Goal: Information Seeking & Learning: Learn about a topic

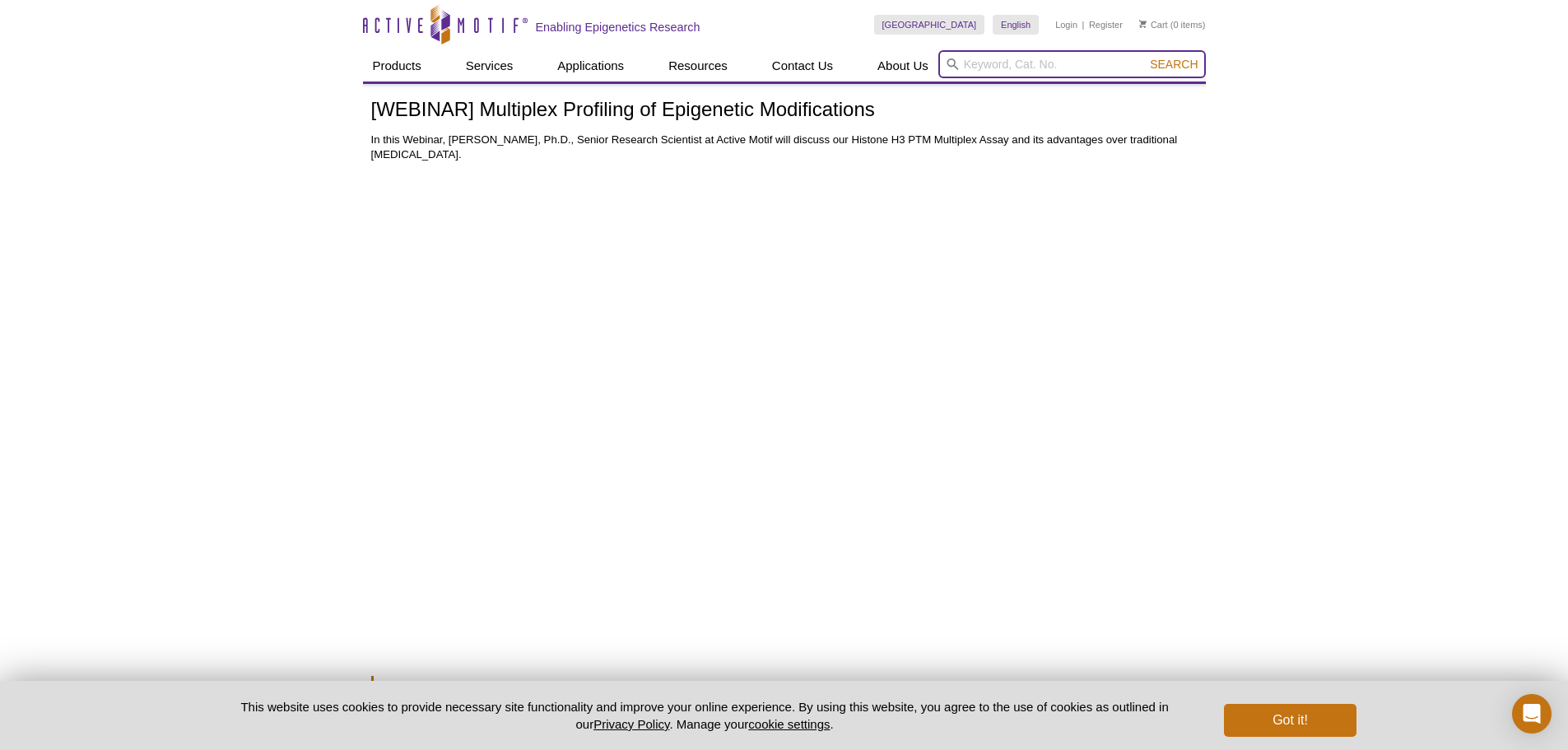
click at [1029, 61] on input "search" at bounding box center [1071, 64] width 267 height 28
type input "luminex"
click at [1144, 57] on button "Search" at bounding box center [1173, 64] width 58 height 15
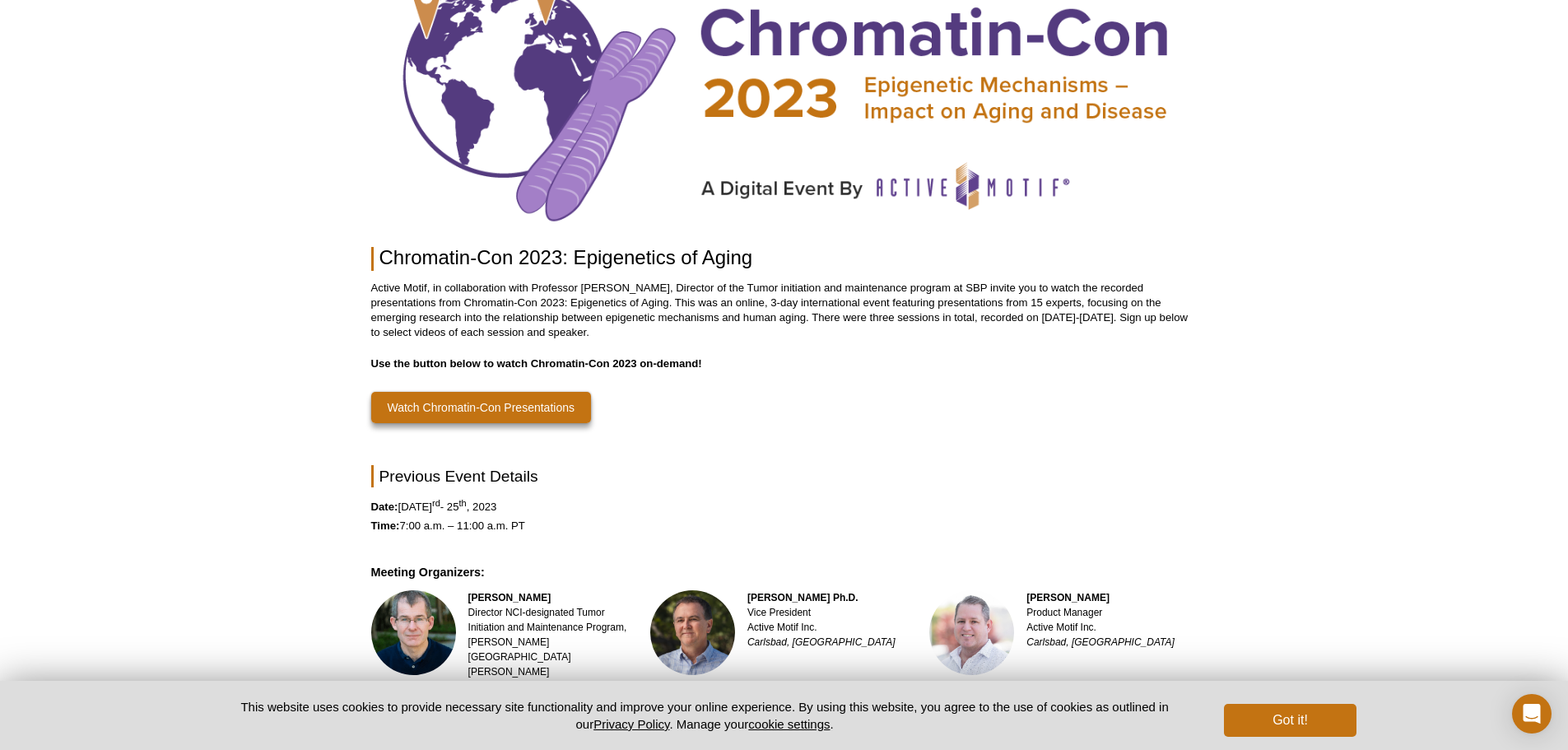
scroll to position [247, 0]
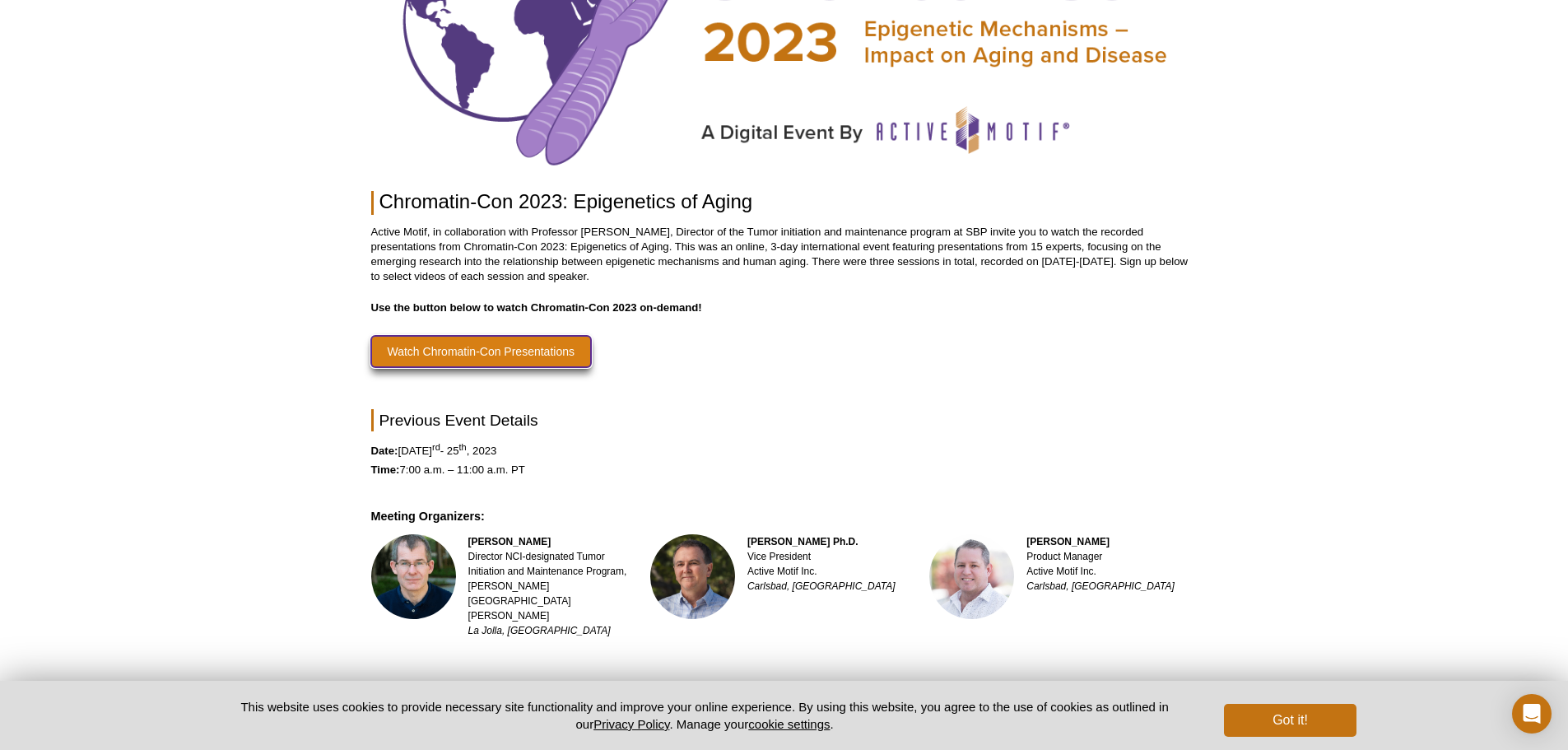
click at [467, 360] on link "Watch Chromatin-Con Presentations" at bounding box center [481, 351] width 220 height 31
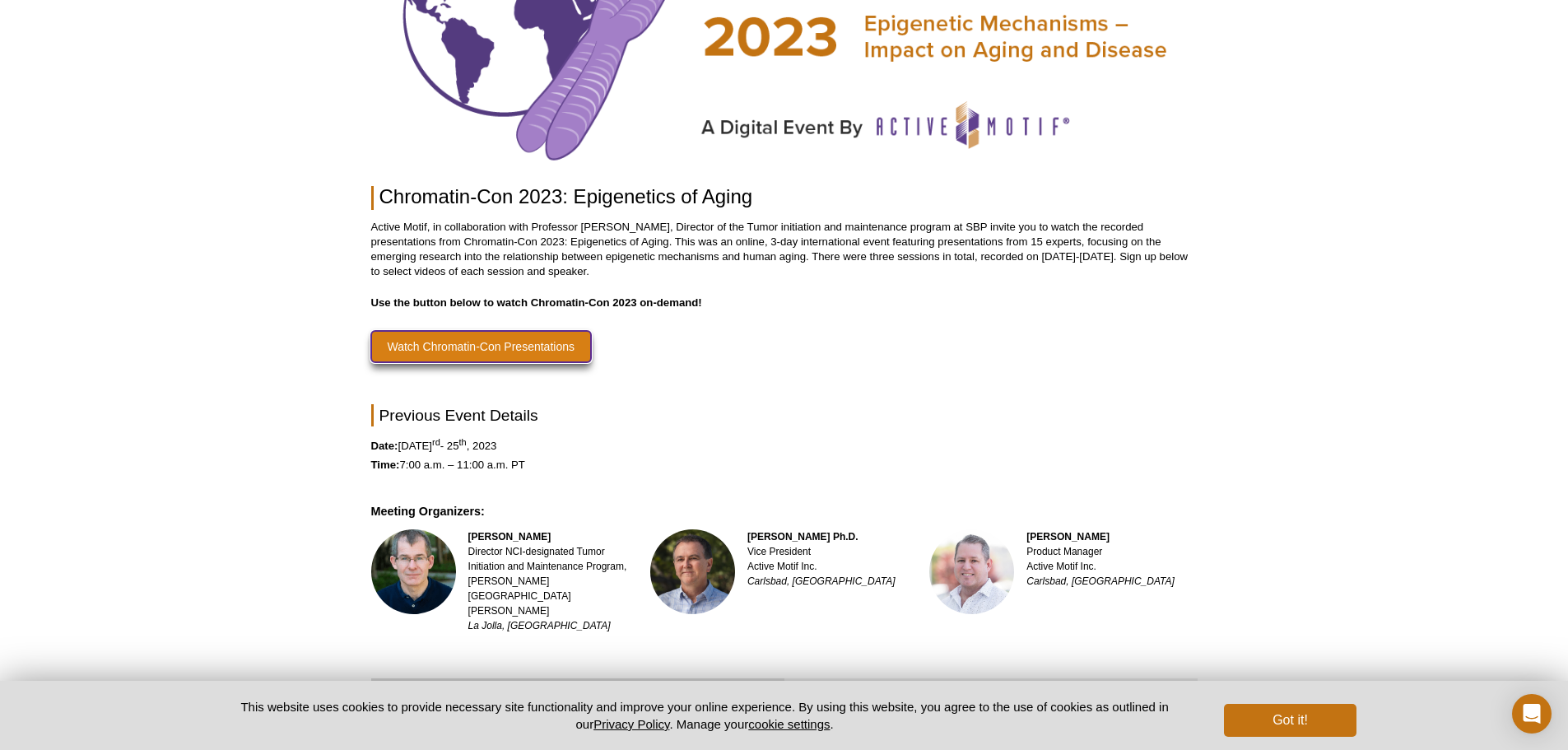
scroll to position [223, 0]
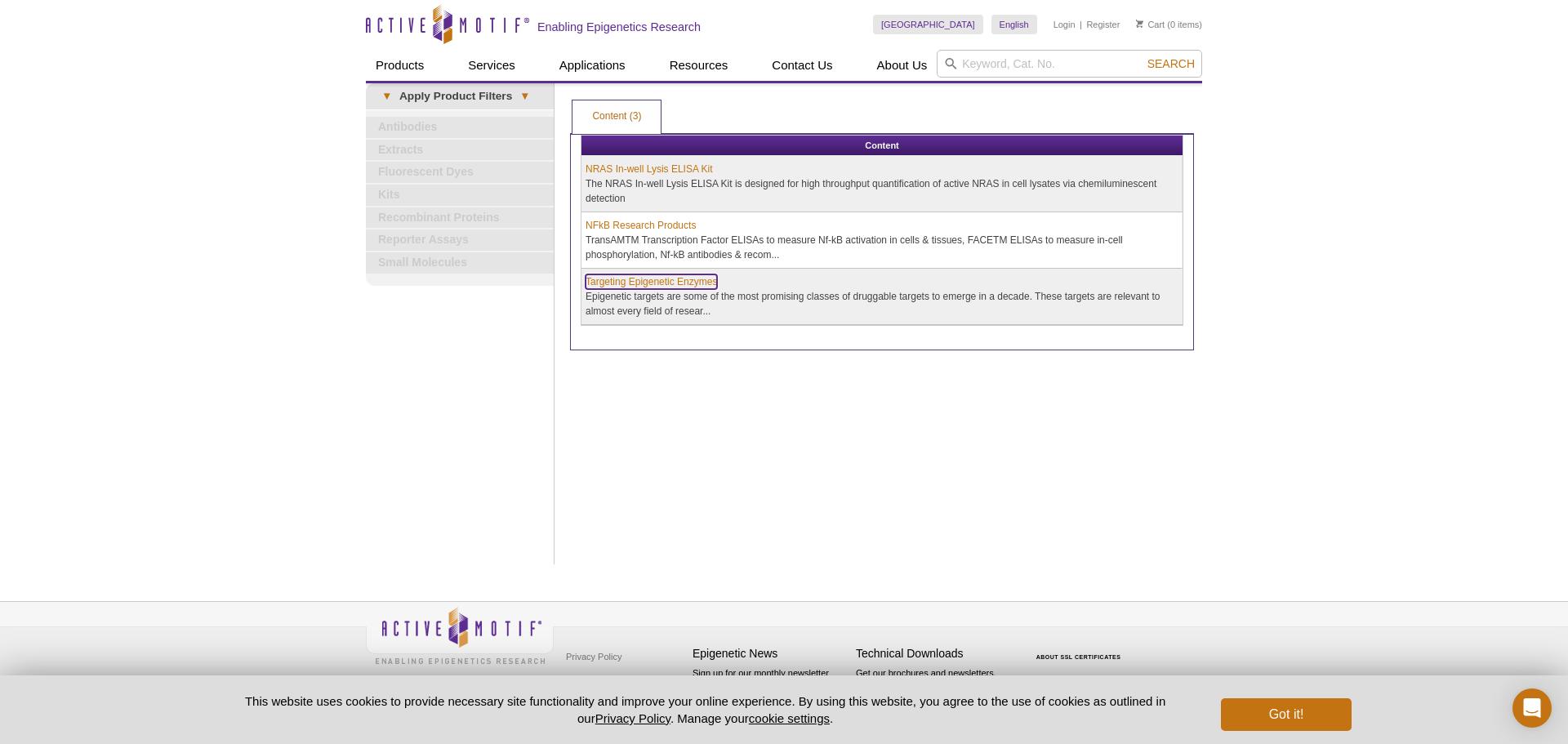
click at [622, 283] on link "Targeting Epigenetic Enzymes" at bounding box center [651, 281] width 131 height 14
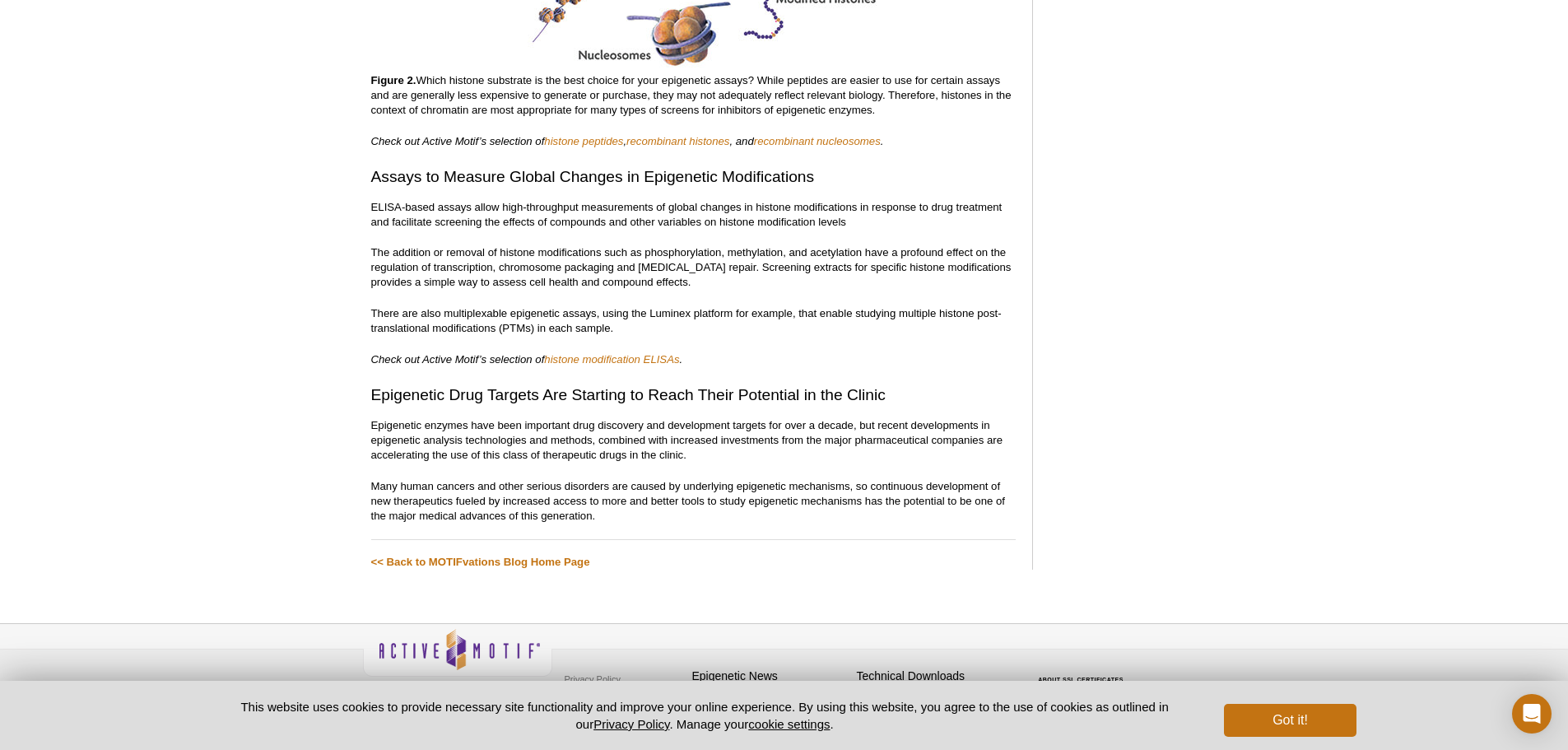
scroll to position [2491, 0]
click at [581, 351] on link "histone modification ELISAs" at bounding box center [611, 357] width 135 height 12
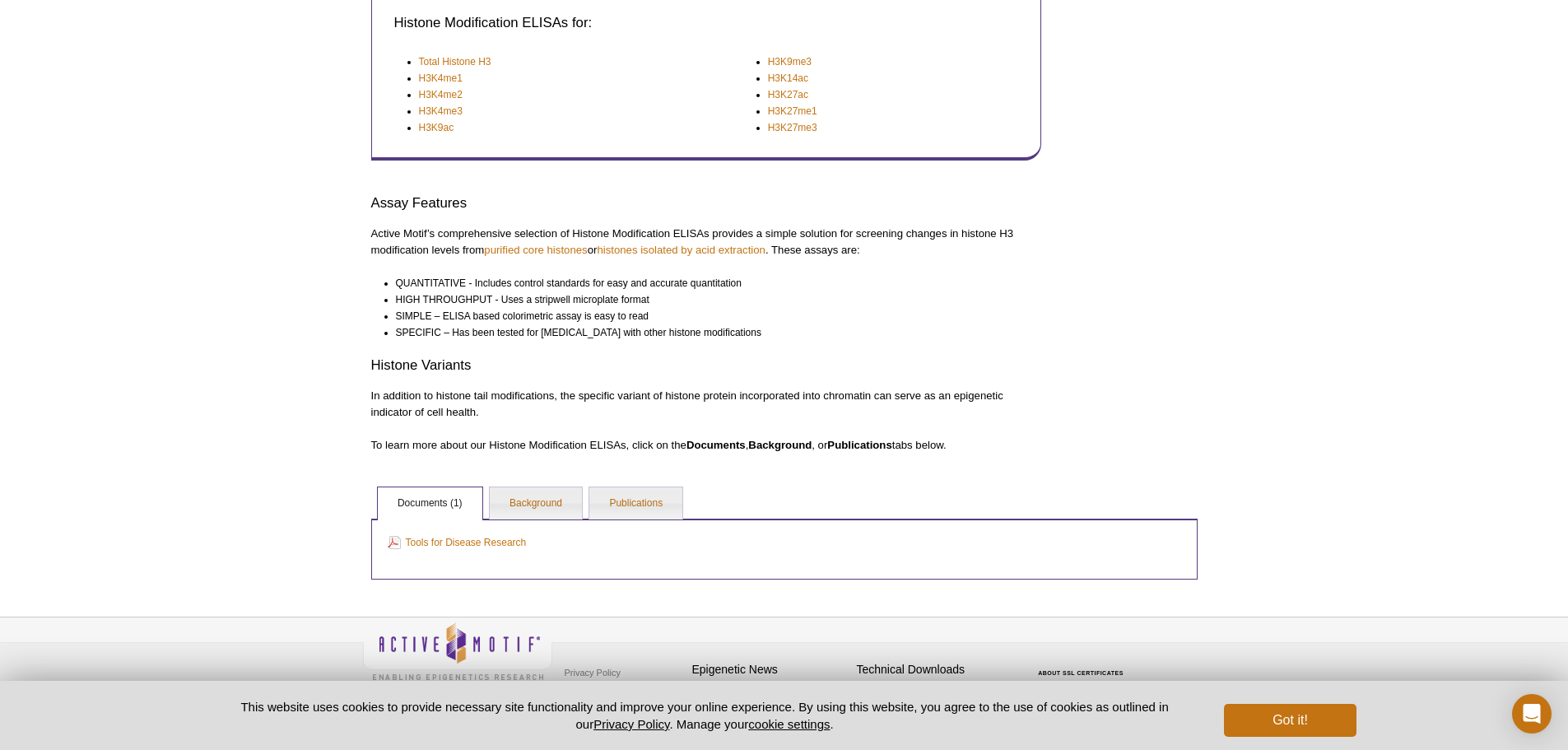
scroll to position [391, 0]
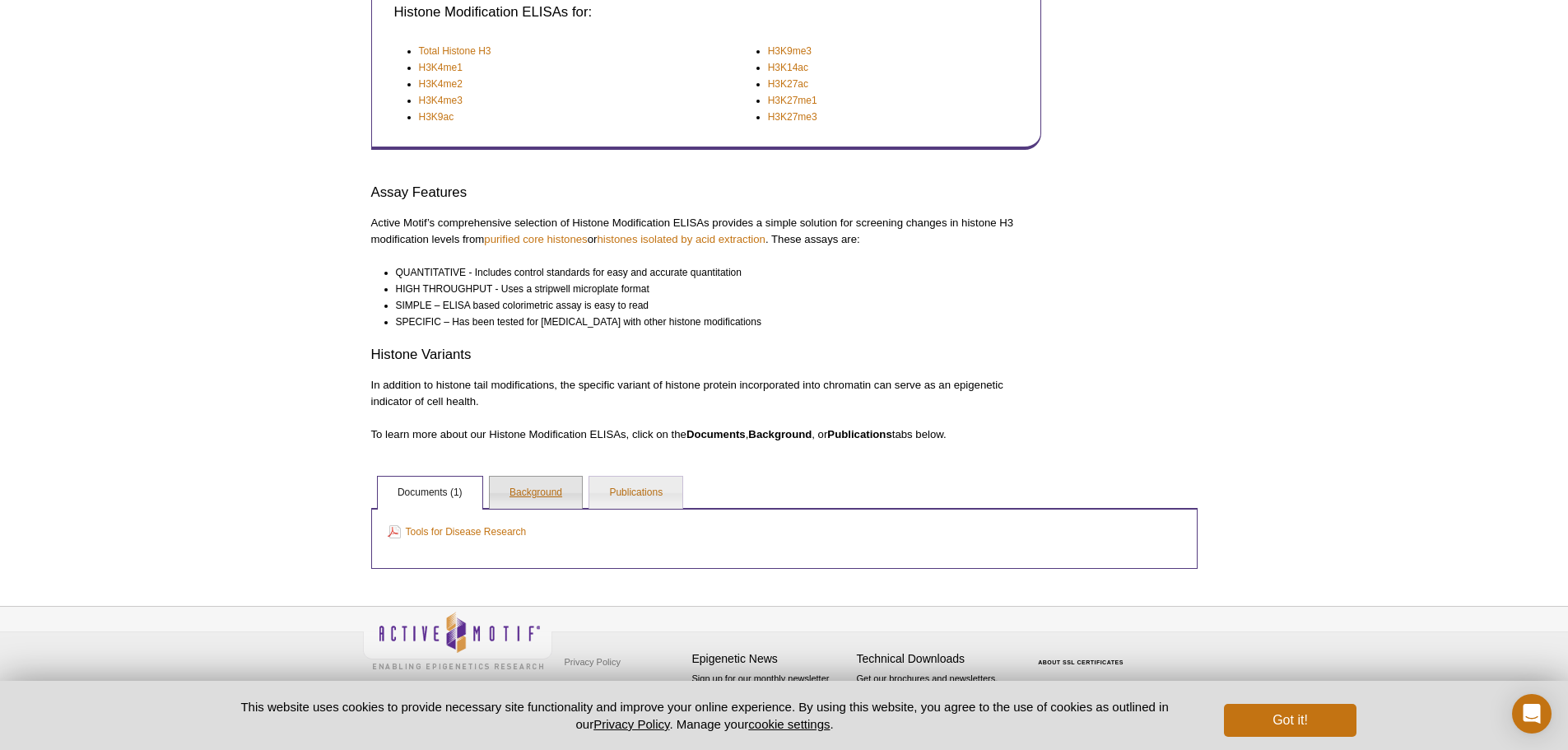
click at [521, 499] on link "Background" at bounding box center [535, 493] width 92 height 33
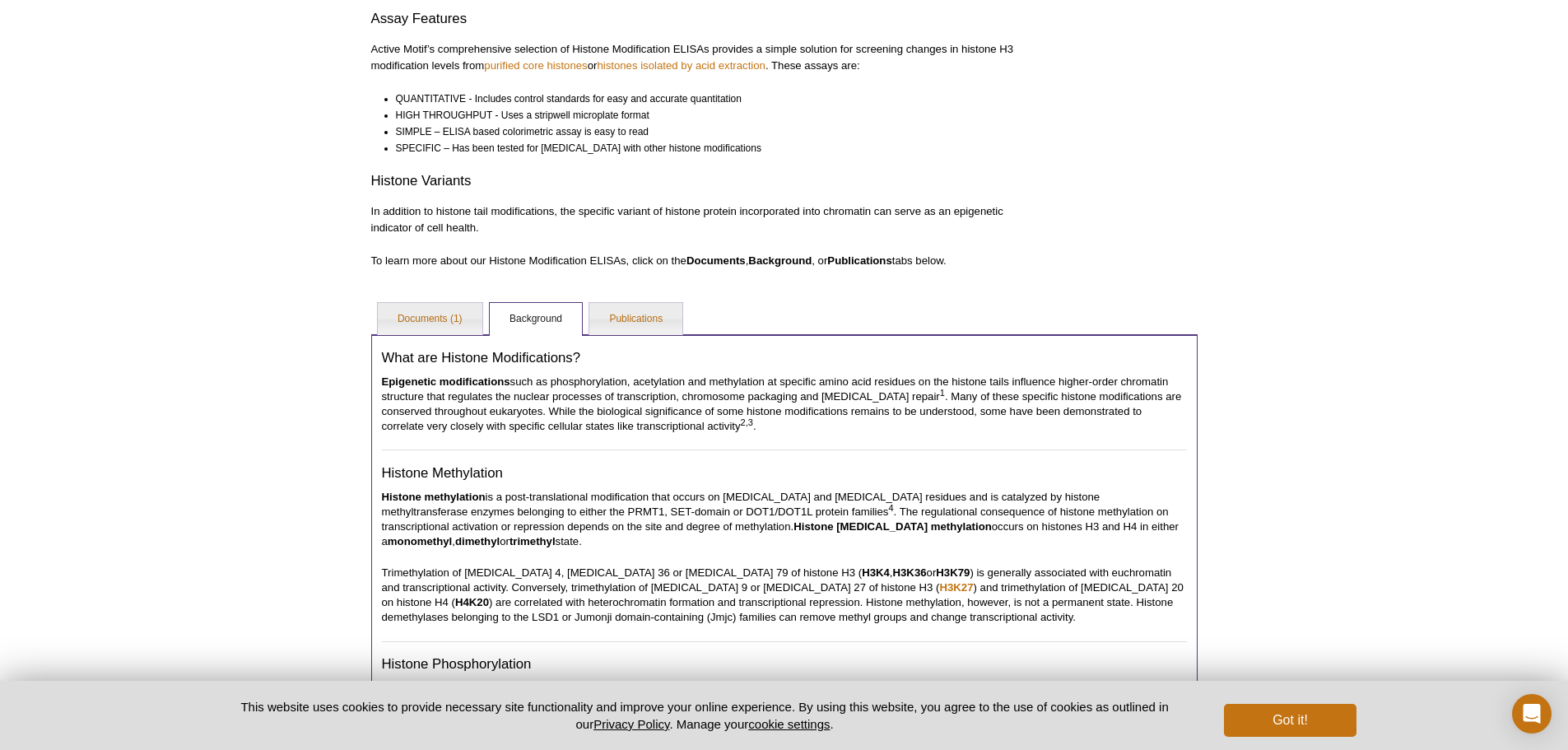
scroll to position [704, 0]
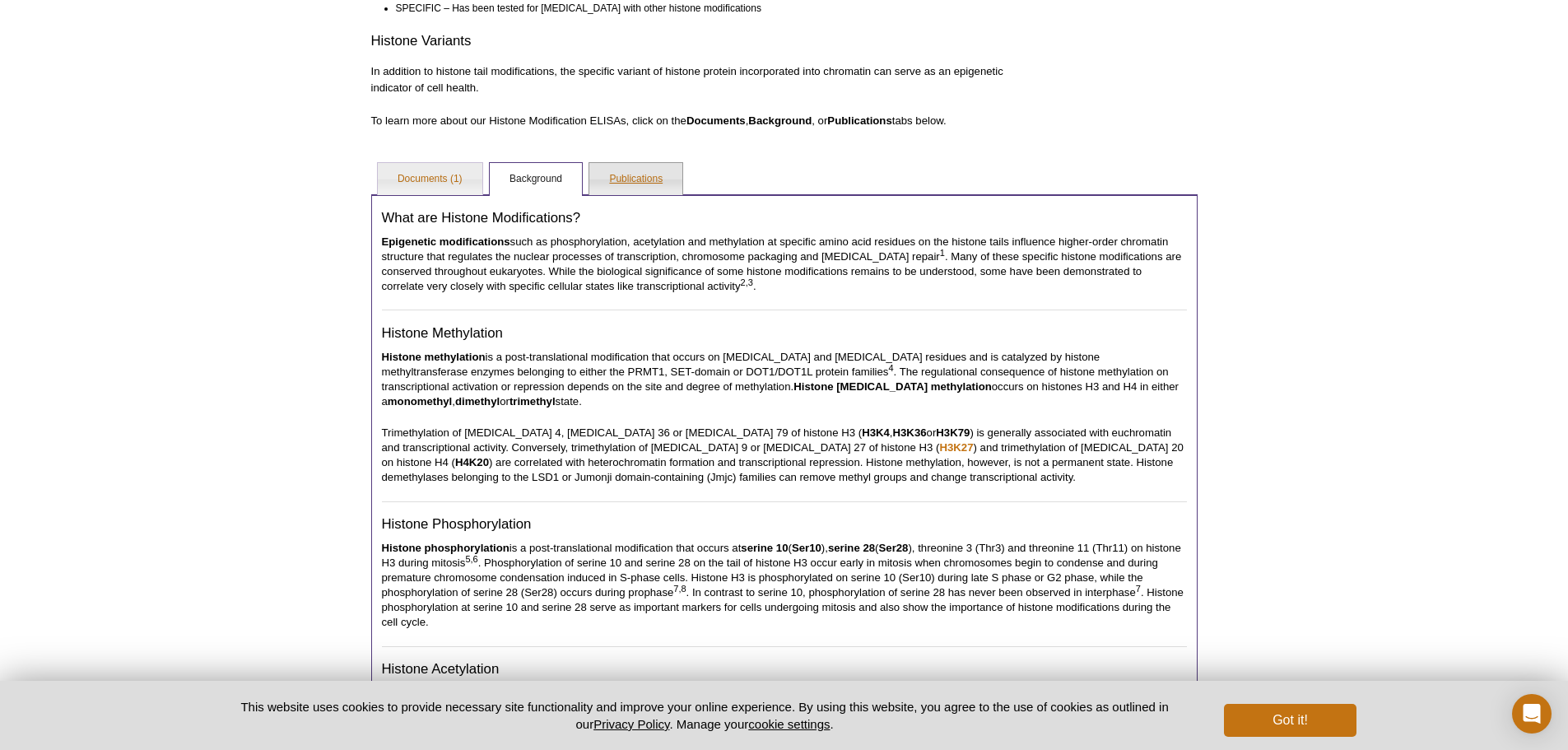
click at [644, 176] on link "Publications" at bounding box center [636, 180] width 93 height 33
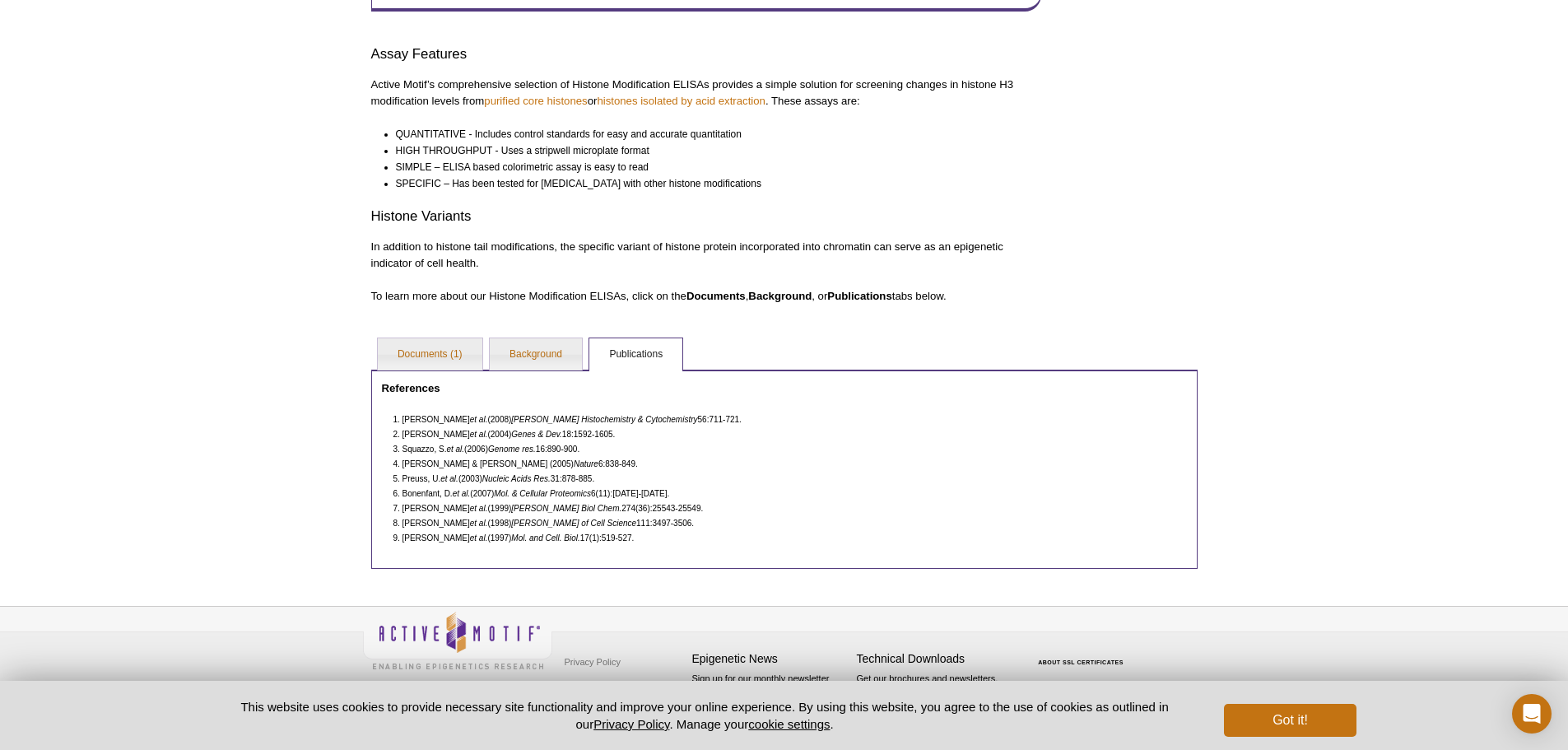
scroll to position [529, 0]
click at [442, 351] on link "Documents (1)" at bounding box center [430, 355] width 105 height 33
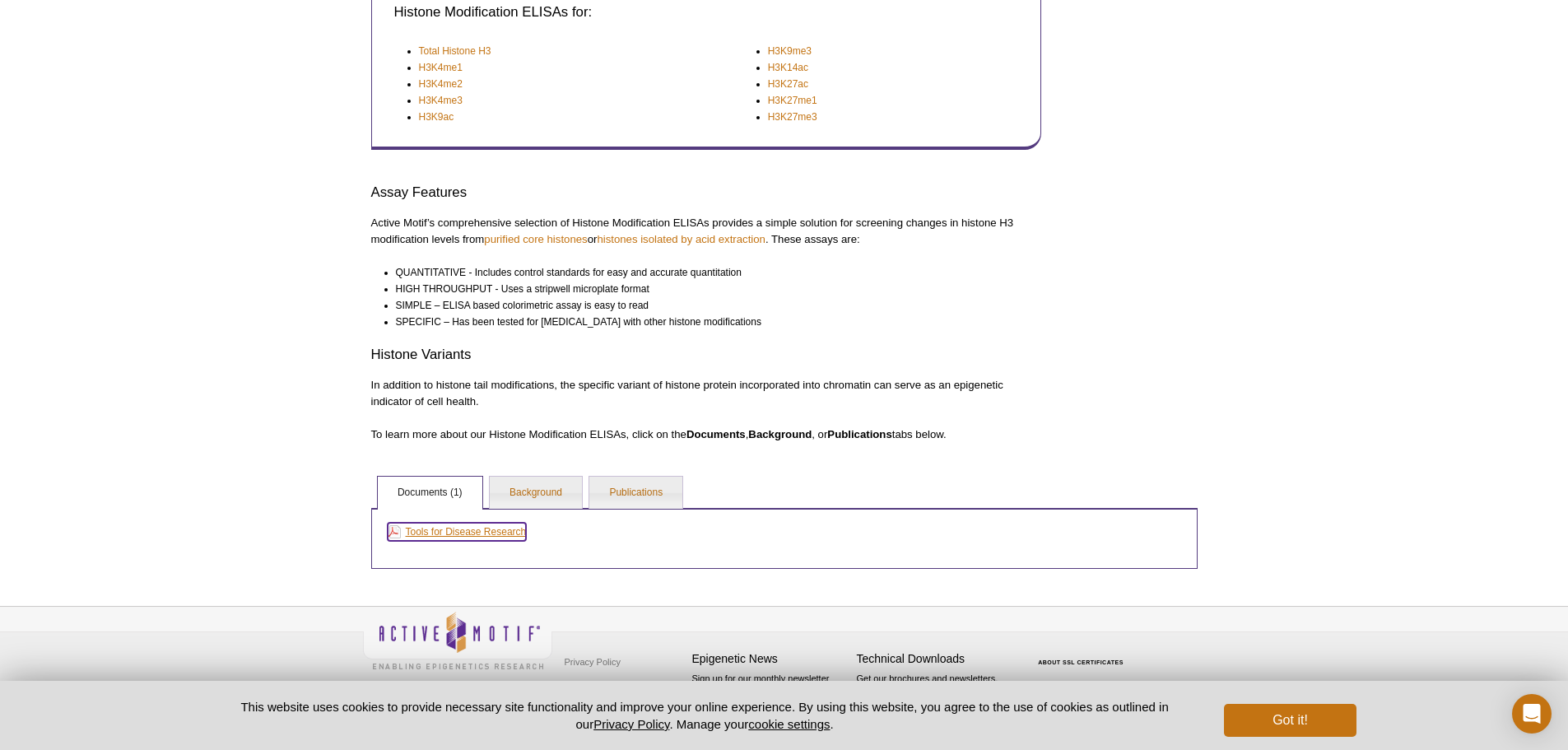
click at [420, 532] on link "Tools for Disease Research" at bounding box center [457, 531] width 139 height 18
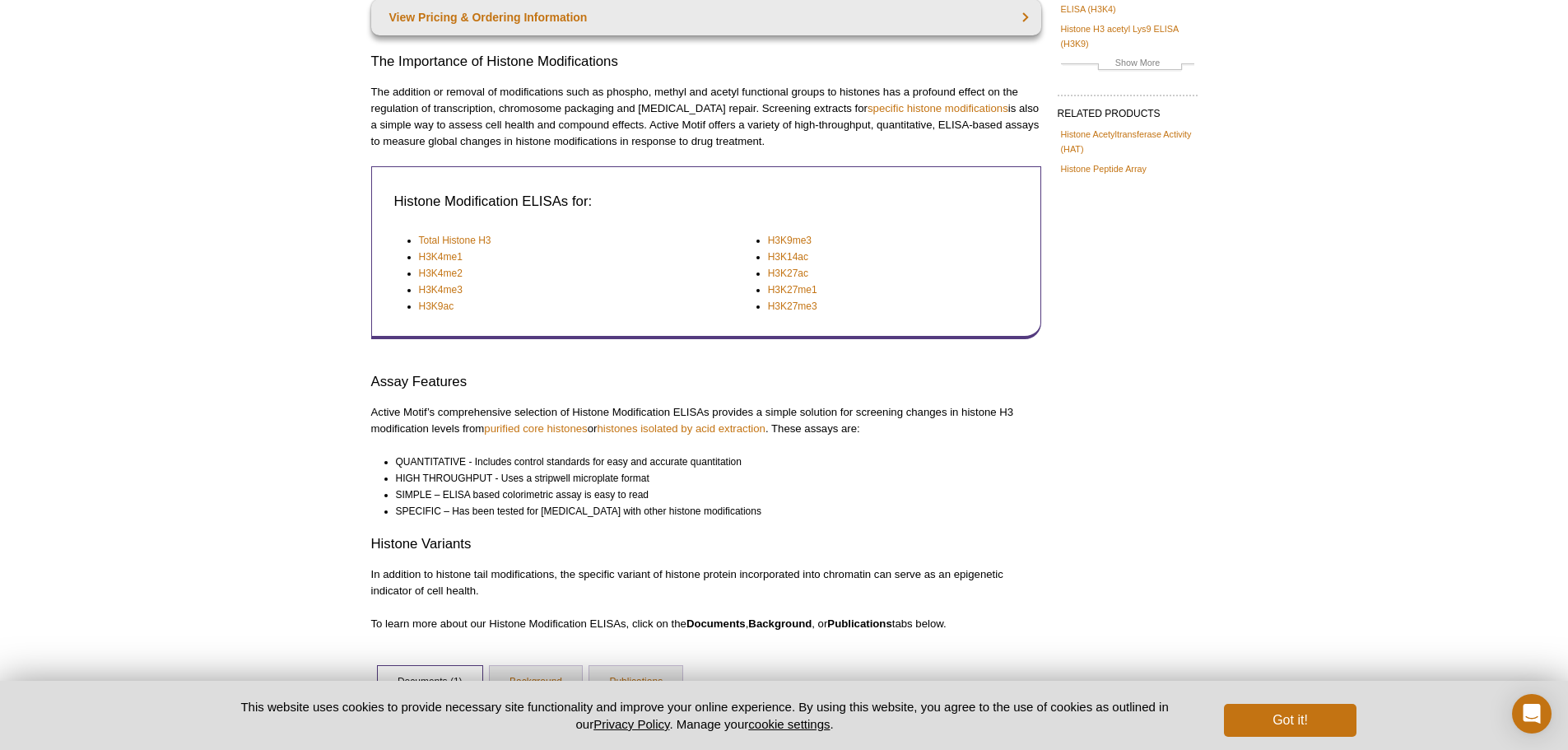
scroll to position [0, 0]
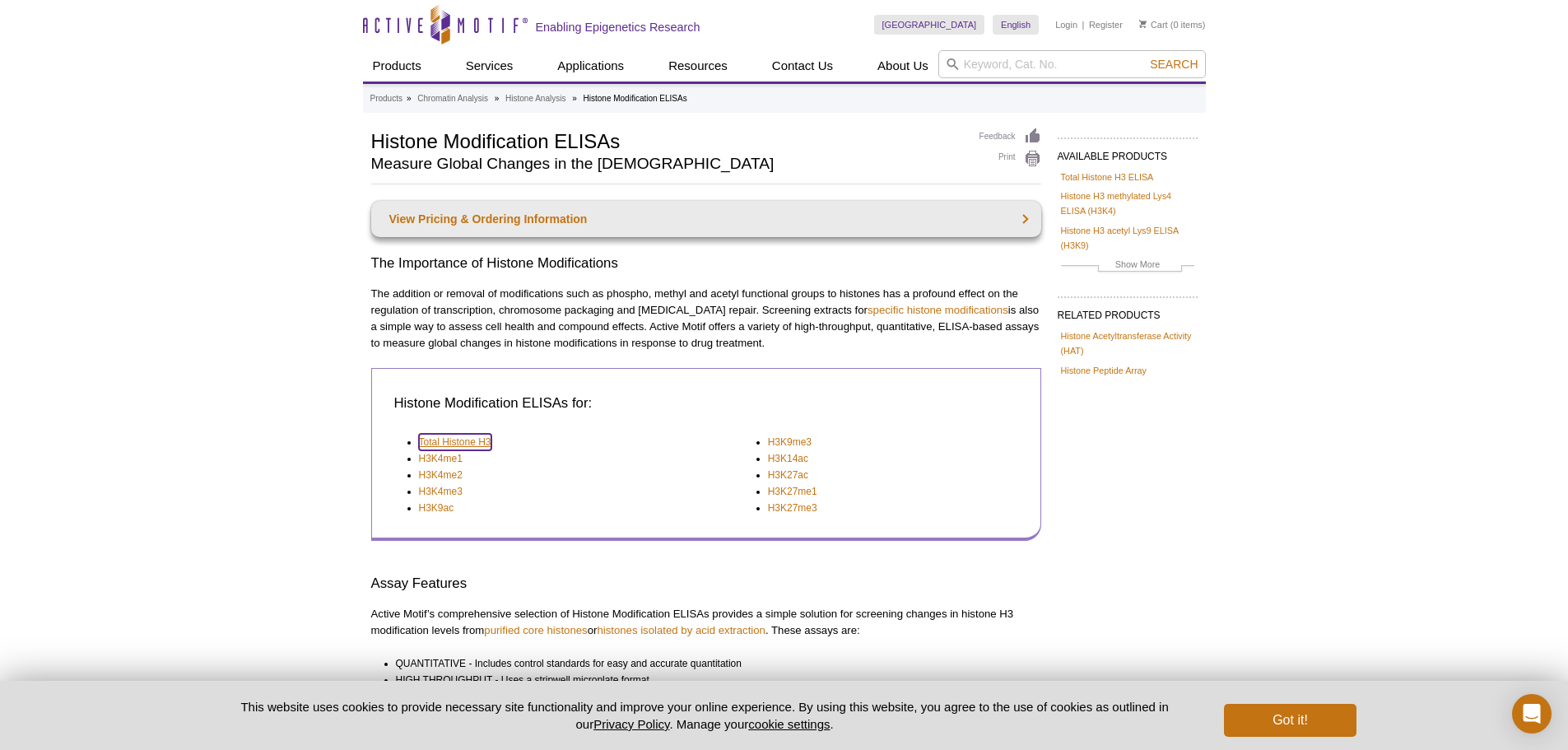
click at [461, 446] on link "Total Histone H3" at bounding box center [455, 442] width 72 height 16
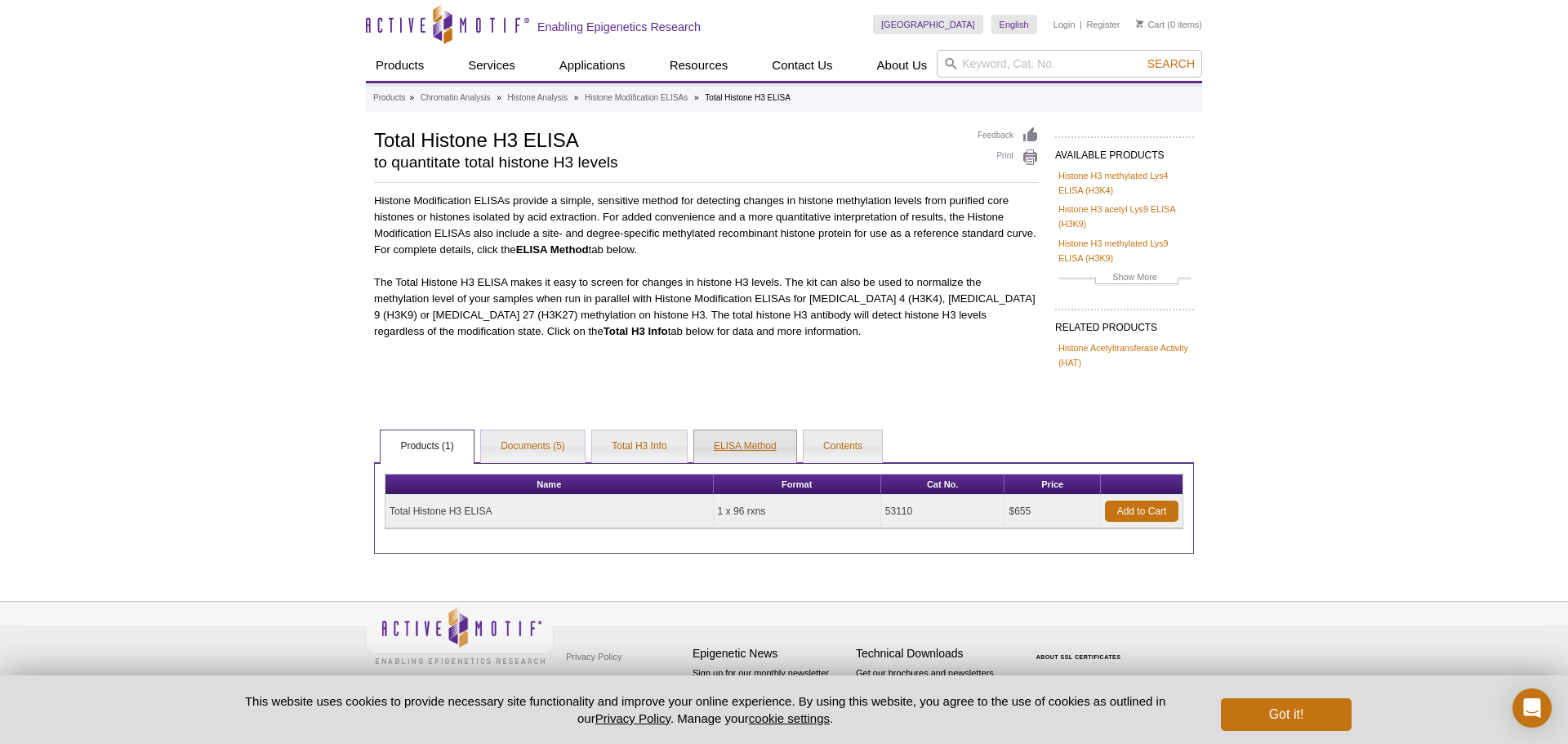
click at [744, 447] on link "ELISA Method" at bounding box center [745, 447] width 102 height 32
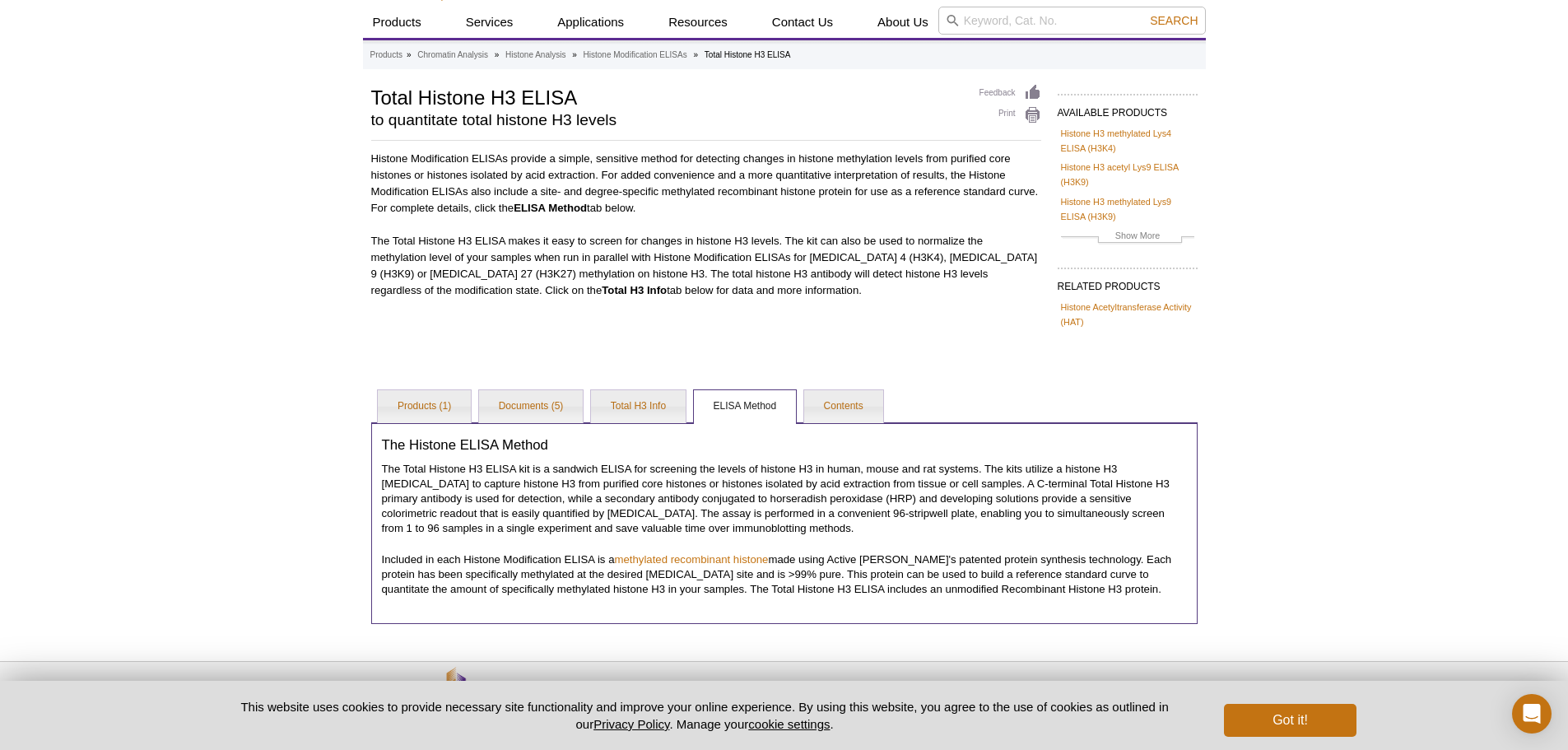
scroll to position [16, 0]
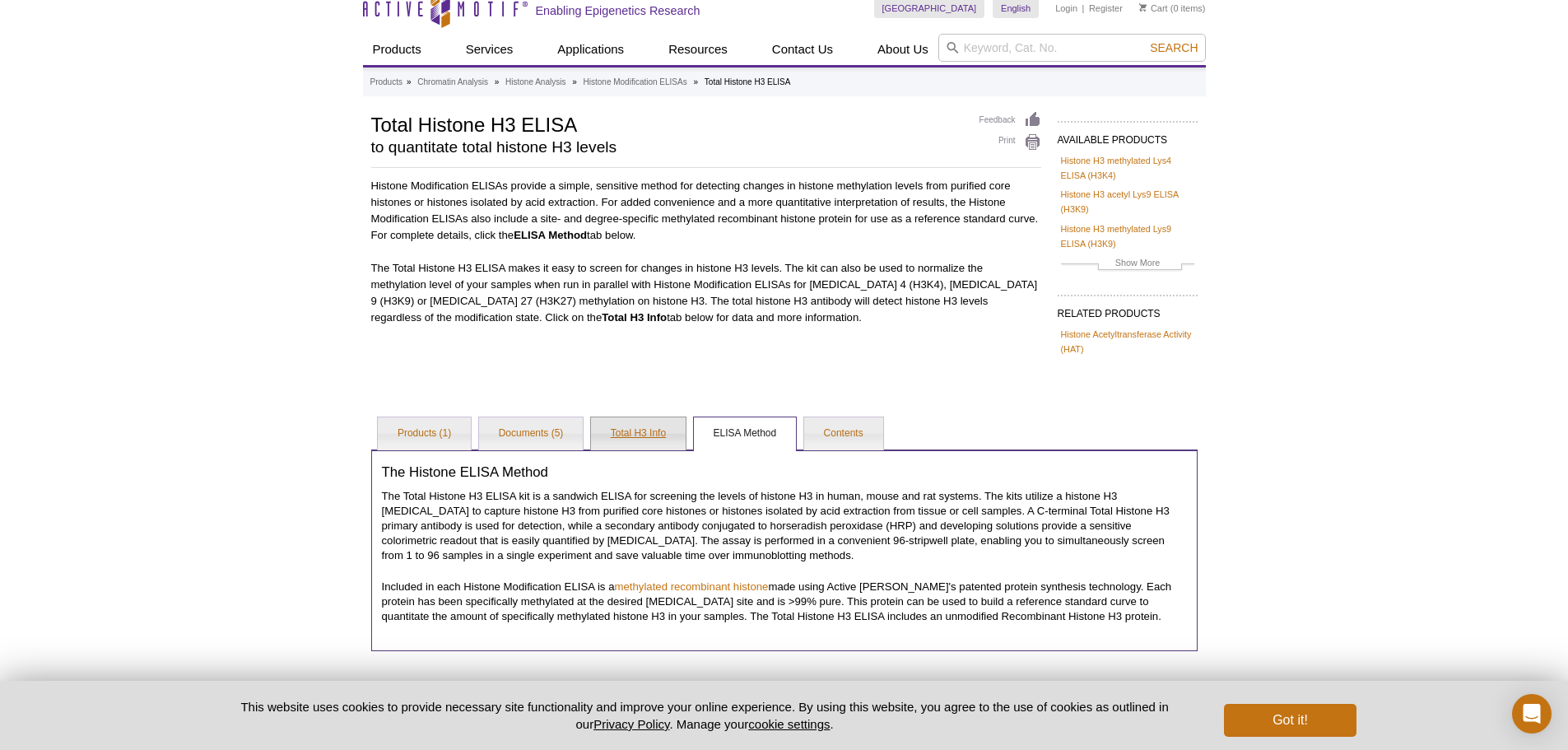
click at [618, 430] on link "Total H3 Info" at bounding box center [638, 434] width 95 height 33
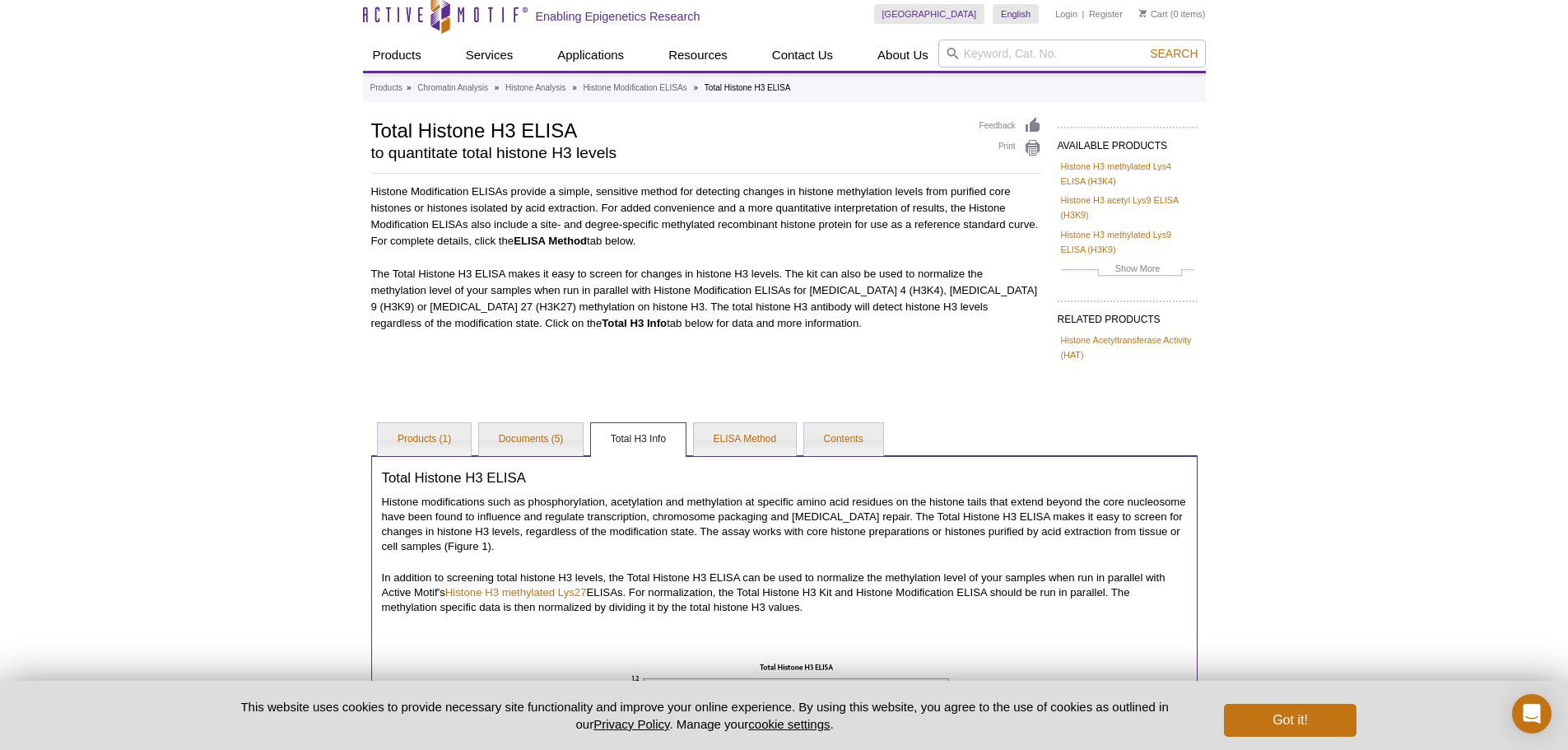
scroll to position [0, 0]
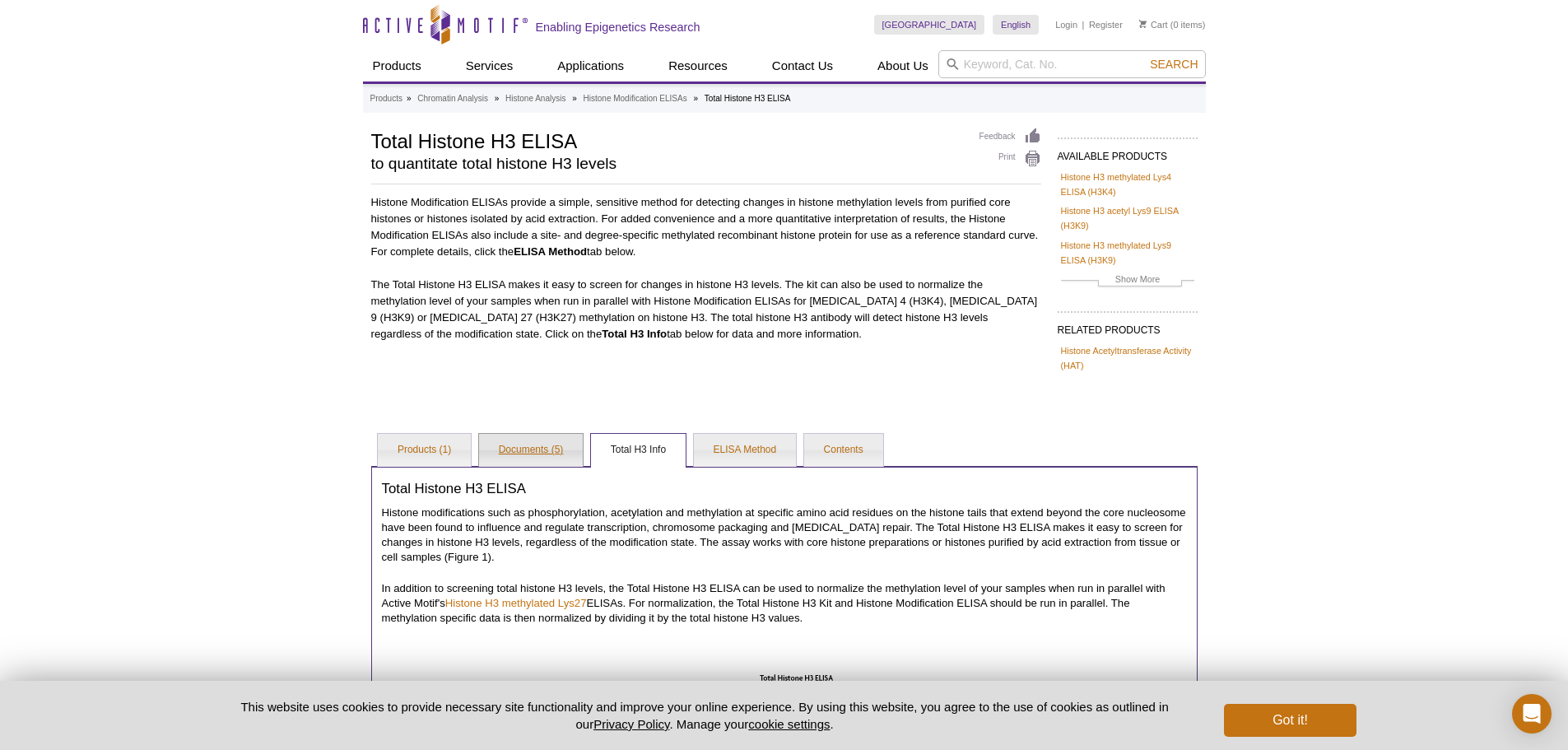
click at [528, 455] on link "Documents (5)" at bounding box center [531, 450] width 105 height 33
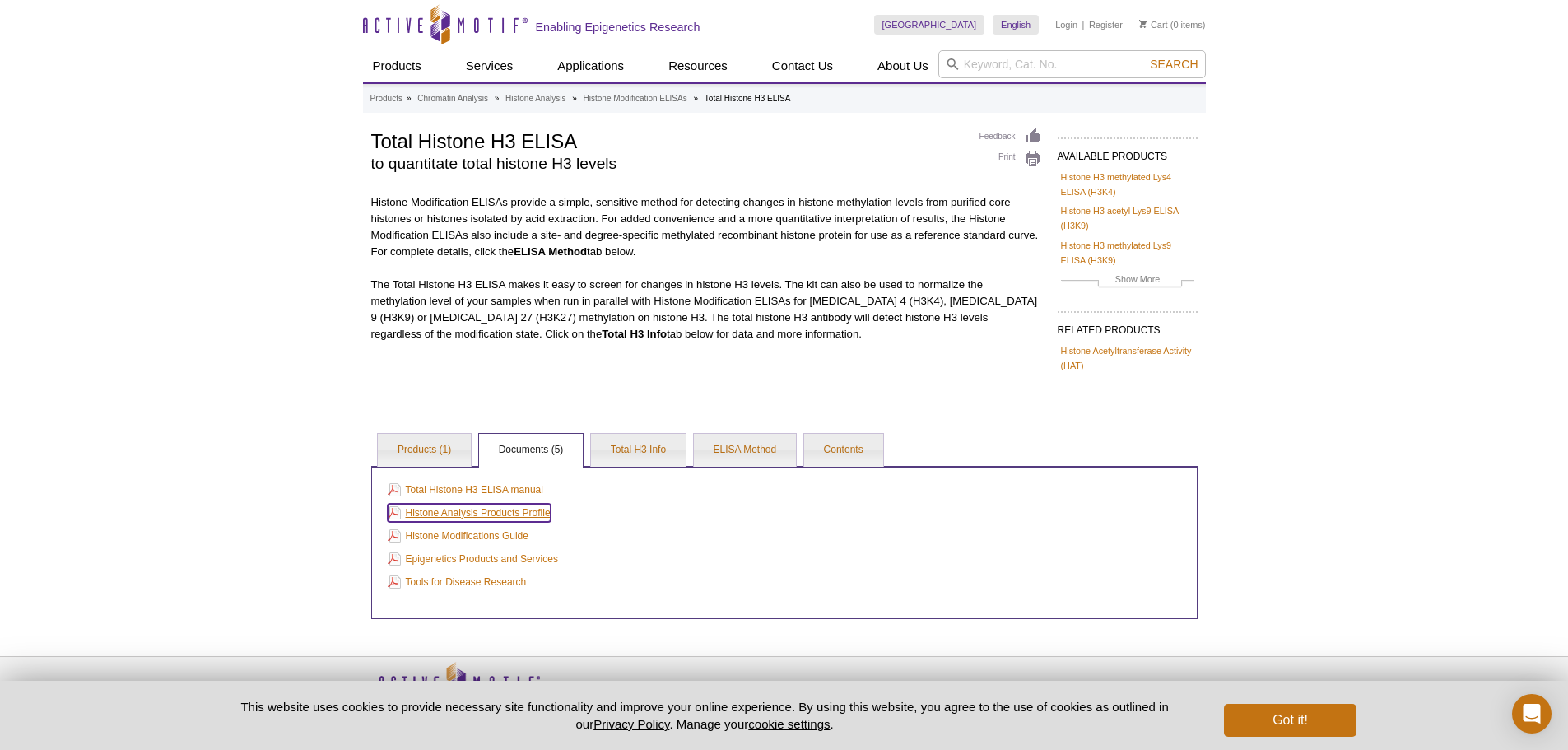
click at [462, 512] on link "Histone Analysis Products Profile" at bounding box center [469, 512] width 163 height 18
